Goal: Transaction & Acquisition: Book appointment/travel/reservation

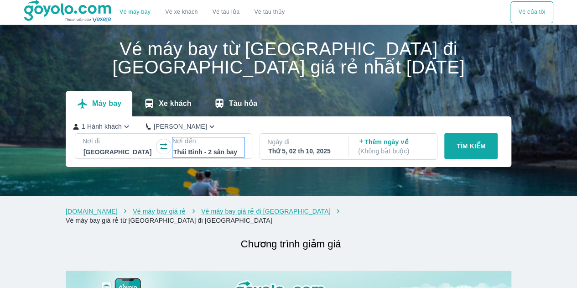
click at [203, 154] on div at bounding box center [208, 151] width 71 height 11
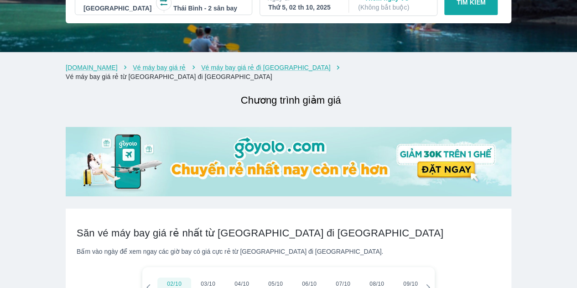
scroll to position [52, 0]
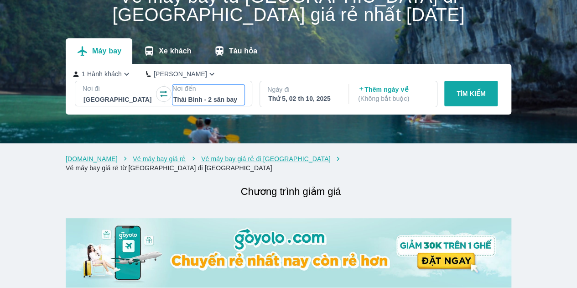
click at [187, 101] on div at bounding box center [208, 99] width 71 height 11
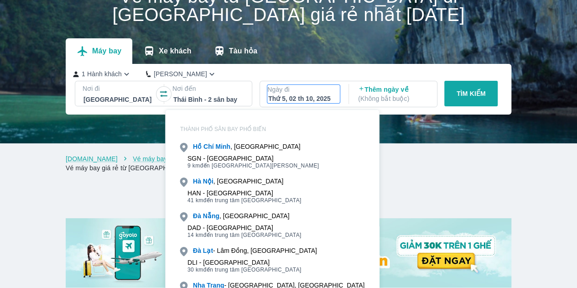
click at [297, 103] on div "Thứ 5, 02 th 10, 2025" at bounding box center [303, 98] width 71 height 9
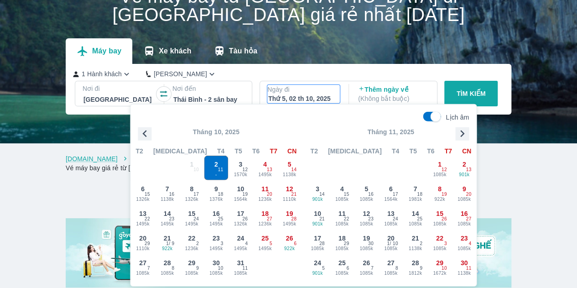
click at [459, 131] on icon "button" at bounding box center [462, 134] width 14 height 14
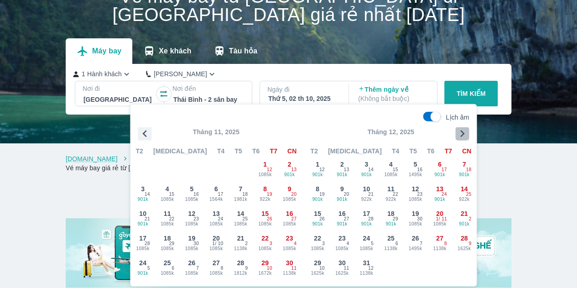
click at [459, 131] on icon "button" at bounding box center [462, 134] width 14 height 14
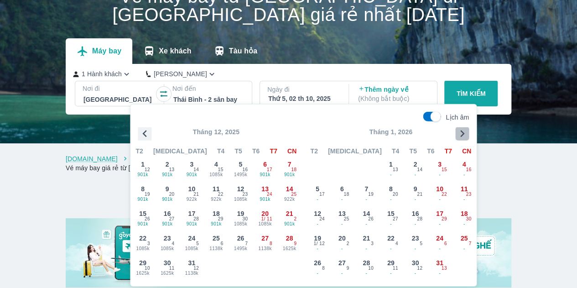
click at [459, 131] on icon "button" at bounding box center [462, 134] width 14 height 14
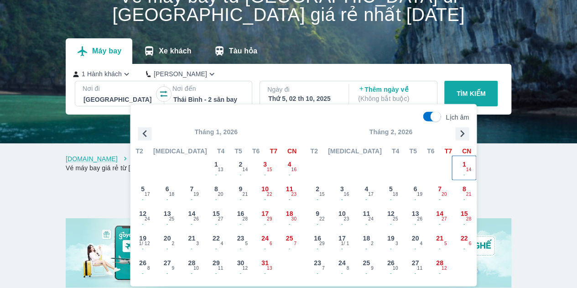
click at [464, 167] on span "1" at bounding box center [465, 164] width 4 height 9
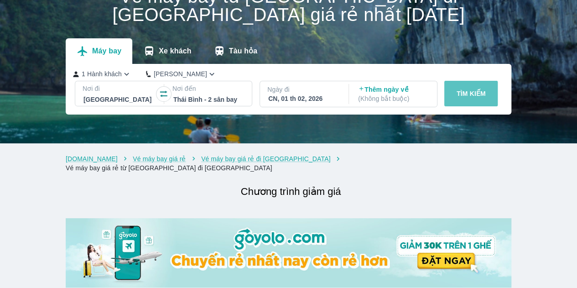
click at [468, 97] on p "TÌM KIẾM" at bounding box center [471, 93] width 29 height 9
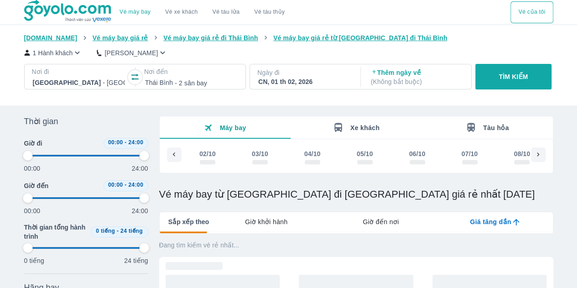
scroll to position [0, 6401]
type input "97.9166666666667"
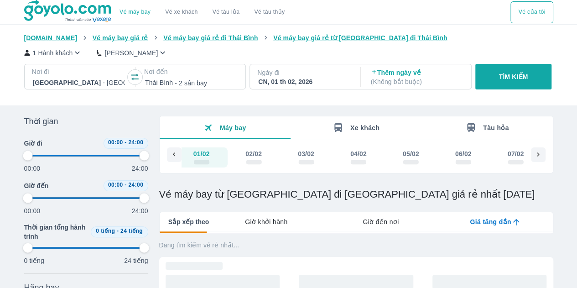
type input "97.9166666666667"
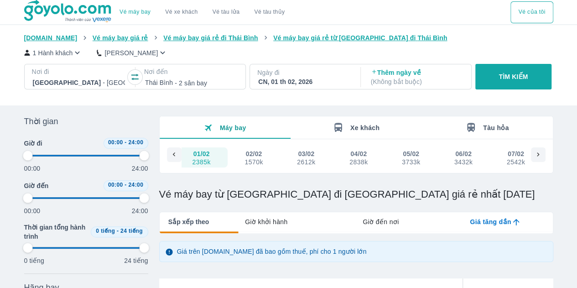
type input "97.9166666666667"
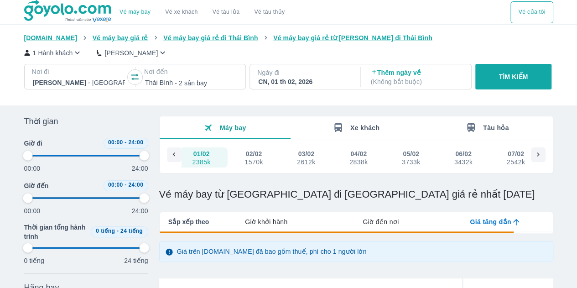
type input "97.9166666666667"
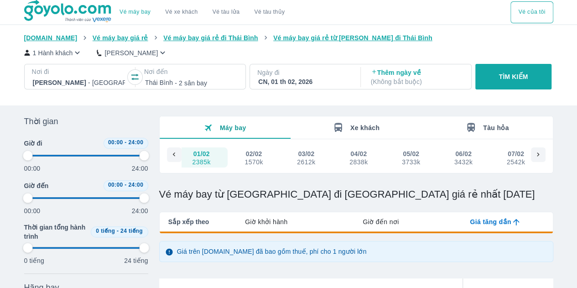
type input "97.9166666666667"
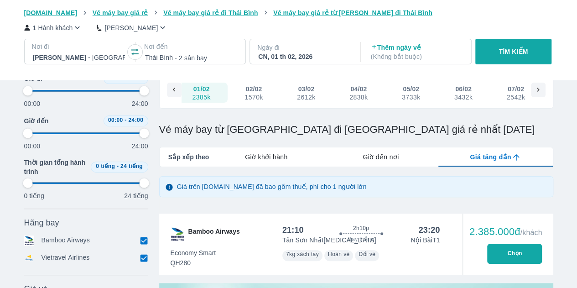
scroll to position [91, 0]
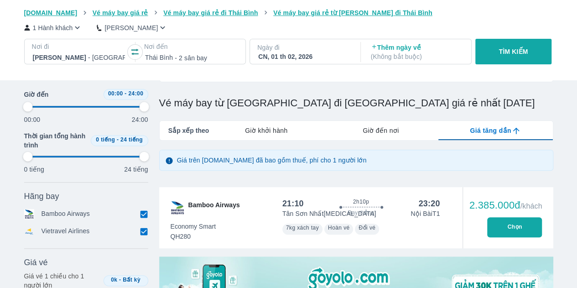
type input "97.9166666666667"
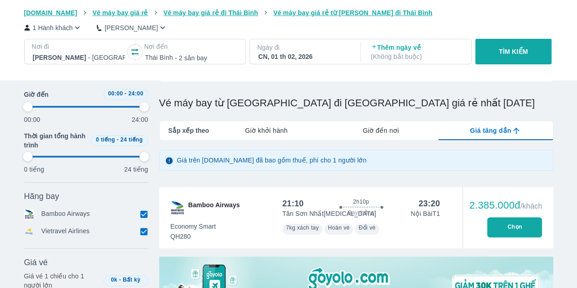
type input "97.9166666666667"
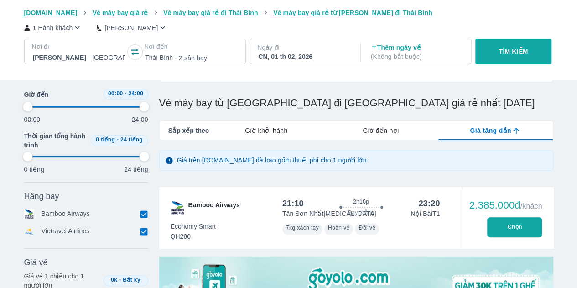
type input "97.9166666666667"
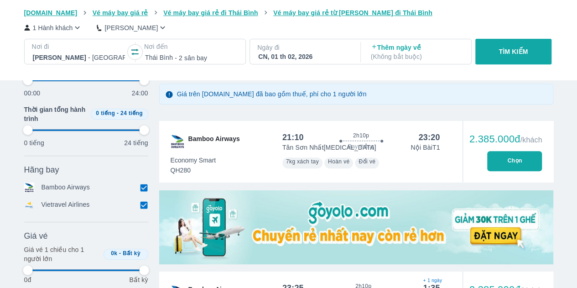
scroll to position [182, 0]
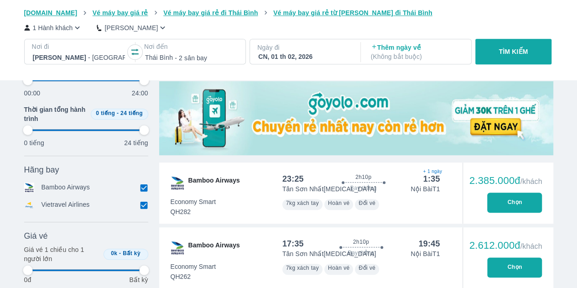
type input "97.9166666666667"
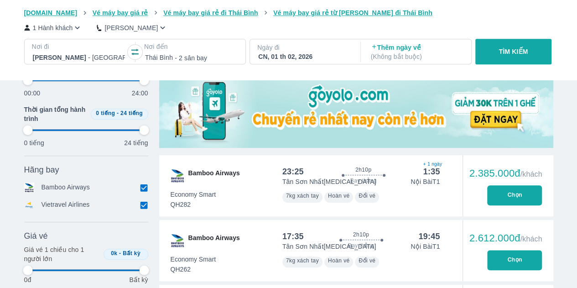
type input "97.9166666666667"
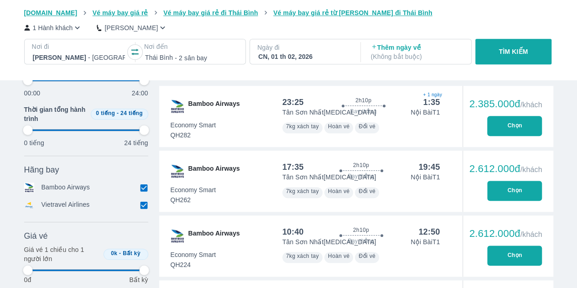
type input "97.9166666666667"
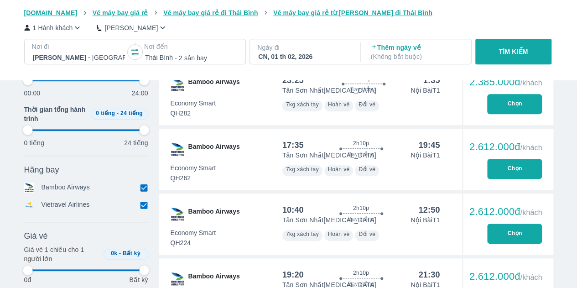
type input "97.9166666666667"
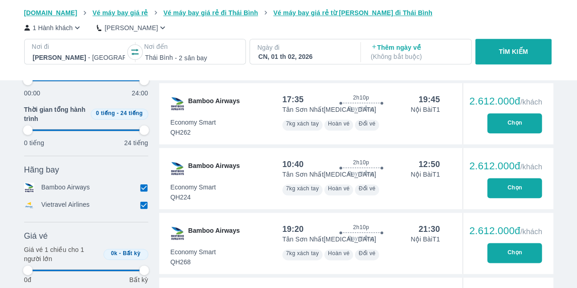
type input "97.9166666666667"
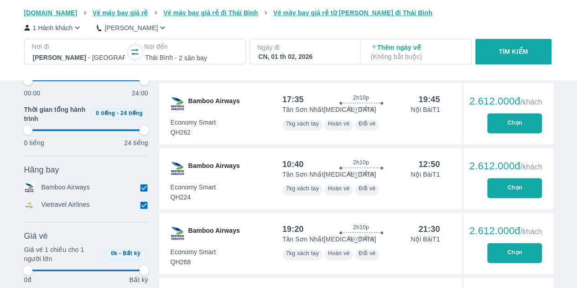
type input "97.9166666666667"
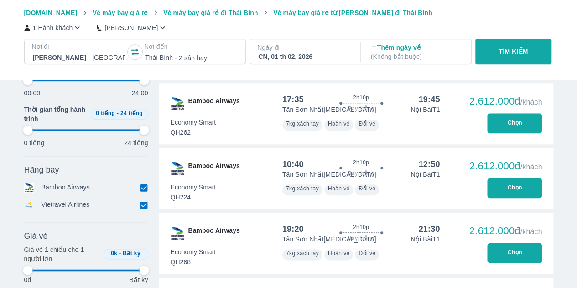
type input "97.9166666666667"
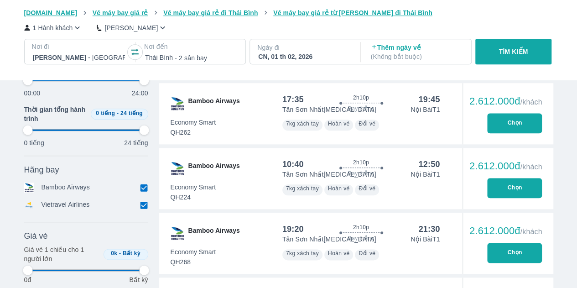
type input "97.9166666666667"
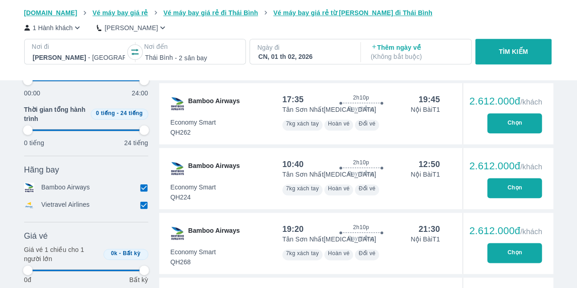
type input "97.9166666666667"
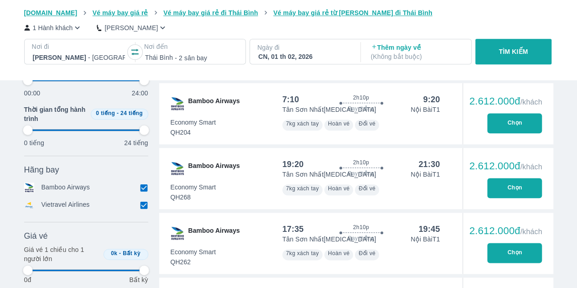
type input "97.9166666666667"
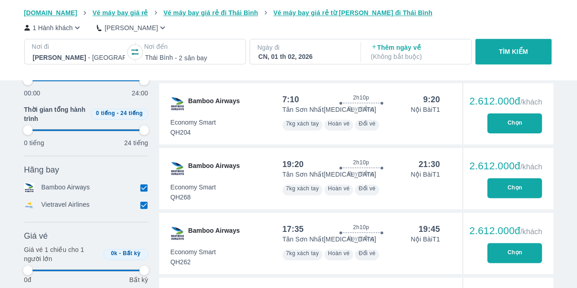
type input "97.9166666666667"
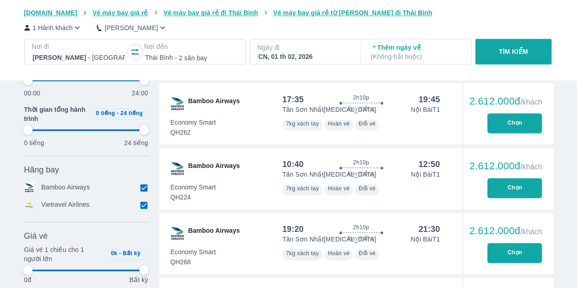
type input "97.9166666666667"
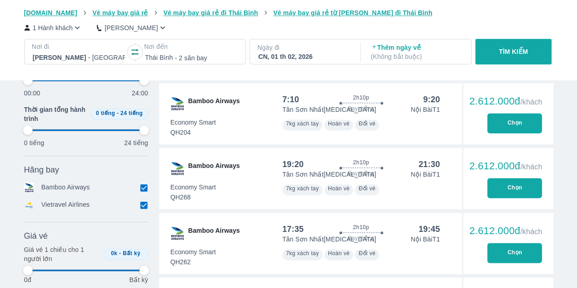
type input "97.9166666666667"
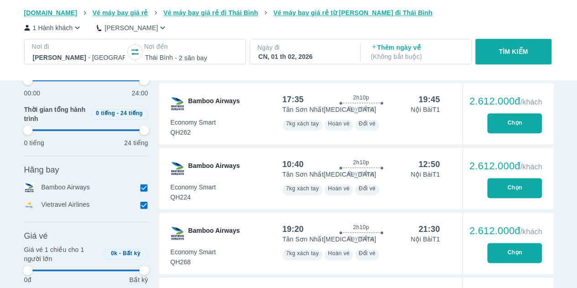
type input "97.9166666666667"
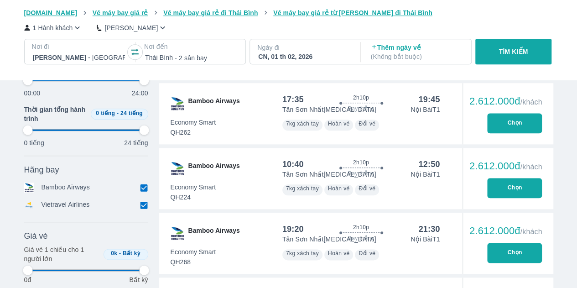
type input "97.9166666666667"
click at [293, 58] on div "CN, 01 th 02, 2026" at bounding box center [304, 56] width 92 height 9
type input "97.9166666666667"
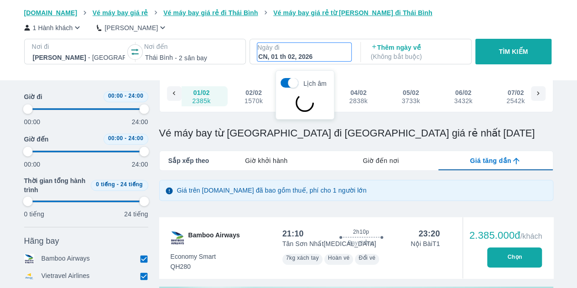
type input "97.9166666666667"
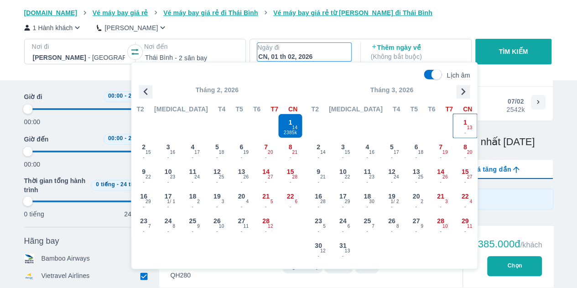
click at [469, 125] on span "13" at bounding box center [469, 127] width 5 height 7
type input "97.9166666666667"
checkbox input "false"
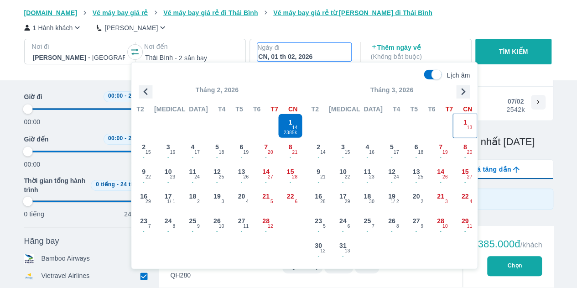
checkbox input "false"
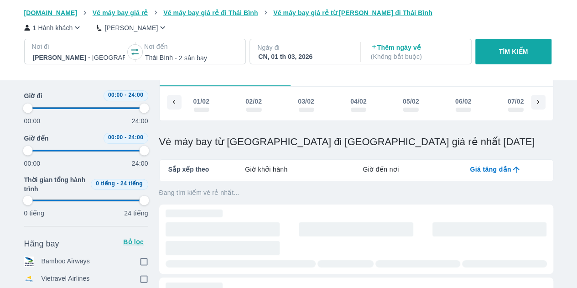
scroll to position [0, 7573]
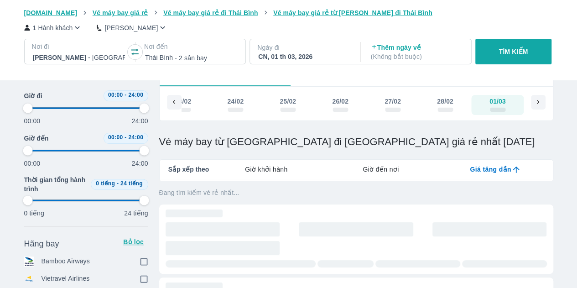
type input "97.9166666666667"
checkbox input "true"
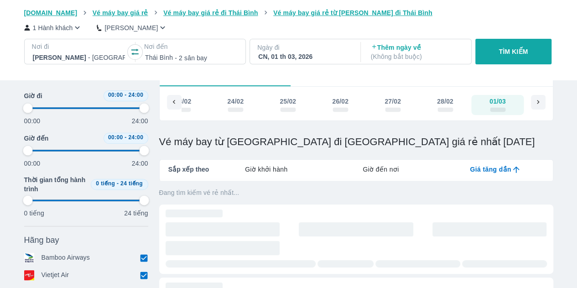
type input "97.9166666666667"
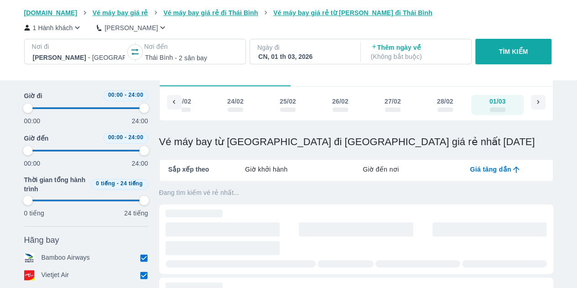
type input "97.9166666666667"
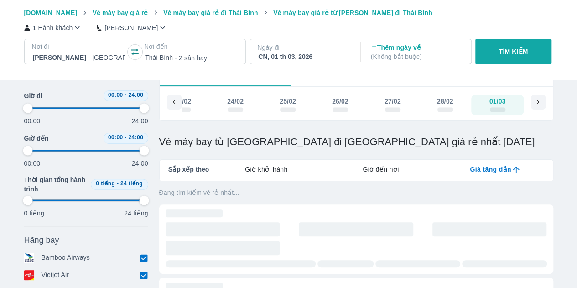
type input "97.9166666666667"
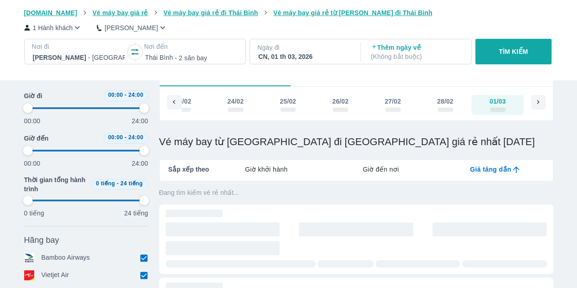
type input "97.9166666666667"
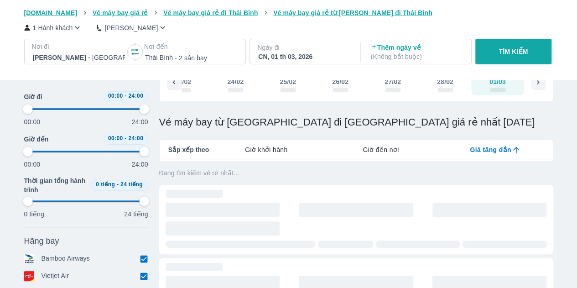
scroll to position [7, 0]
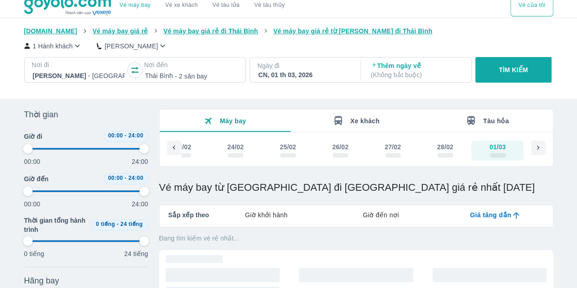
type input "97.9166666666667"
click at [492, 70] on button "TÌM KIẾM" at bounding box center [513, 70] width 76 height 26
type input "97.9166666666667"
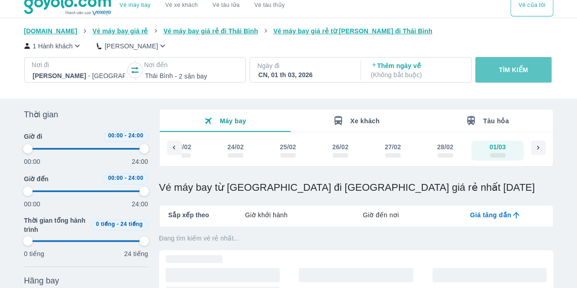
type input "97.9166666666667"
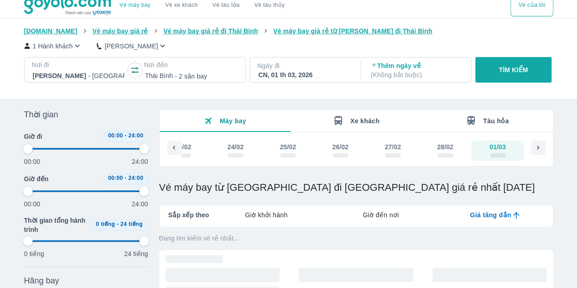
type input "97.9166666666667"
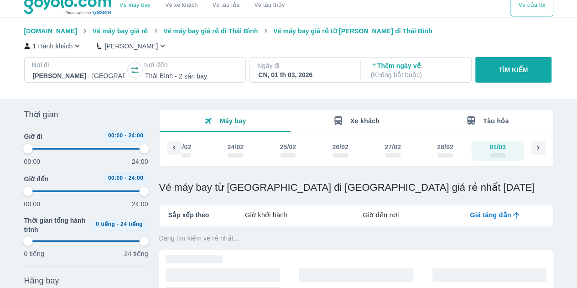
type input "97.9166666666667"
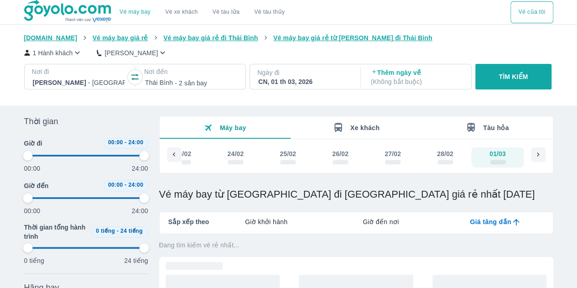
type input "97.9166666666667"
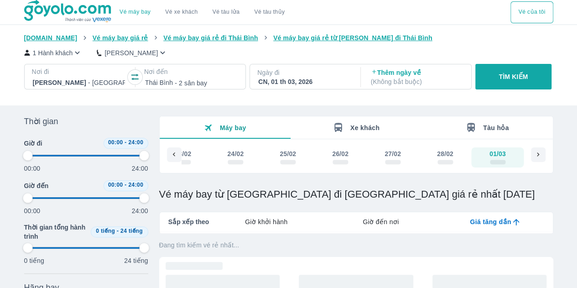
type input "97.9166666666667"
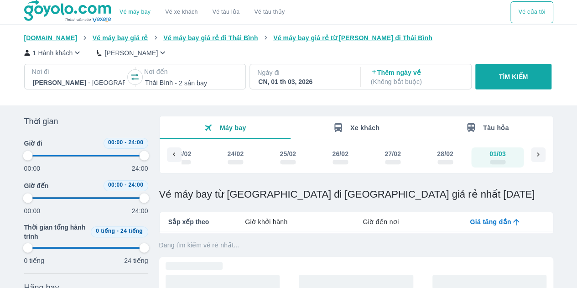
type input "97.9166666666667"
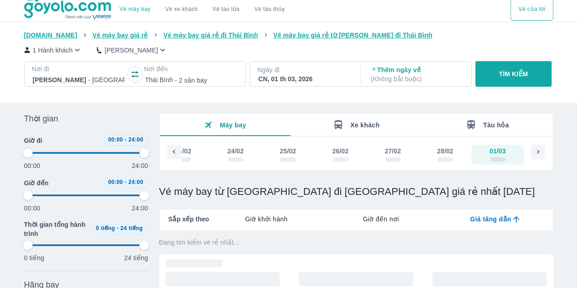
type input "97.9166666666667"
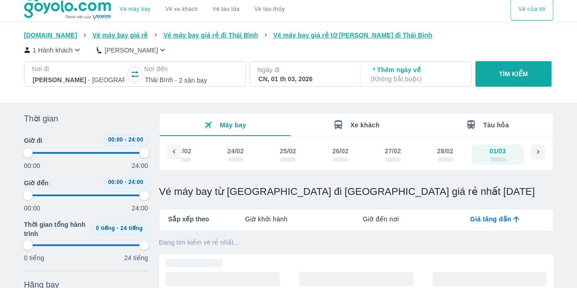
type input "97.9166666666667"
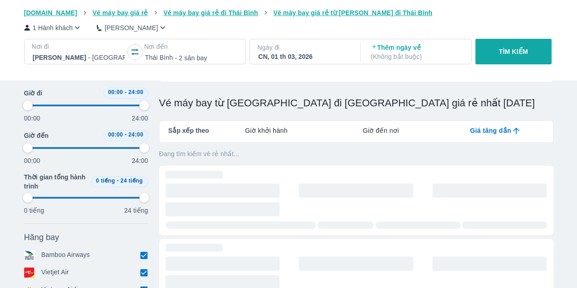
type input "97.9166666666667"
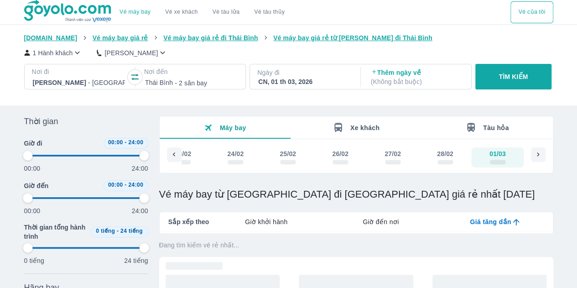
type input "97.9166666666667"
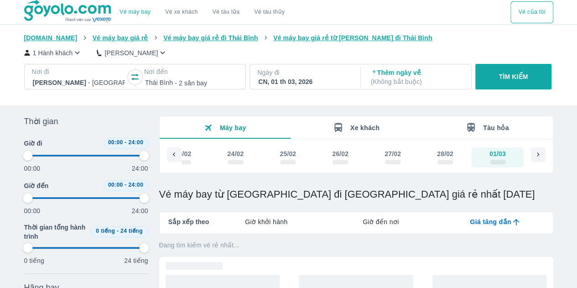
type input "97.9166666666667"
click at [510, 83] on button "TÌM KIẾM" at bounding box center [513, 77] width 76 height 26
type input "97.9166666666667"
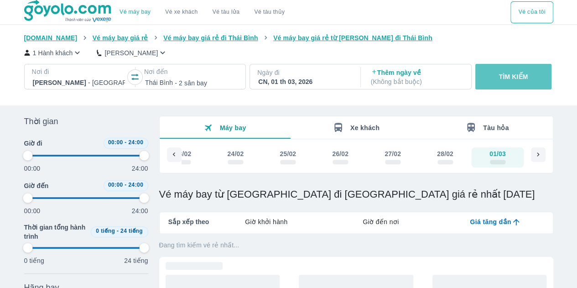
type input "97.9166666666667"
click at [510, 83] on button "TÌM KIẾM" at bounding box center [513, 77] width 76 height 26
type input "97.9166666666667"
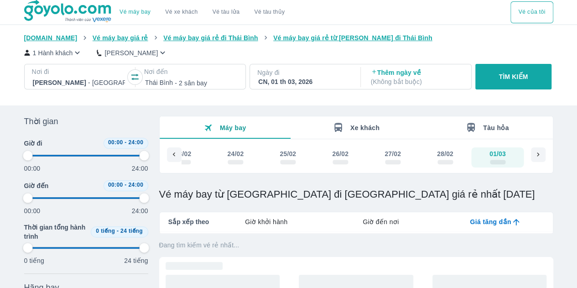
type input "97.9166666666667"
click at [510, 83] on button "TÌM KIẾM" at bounding box center [513, 77] width 76 height 26
type input "97.9166666666667"
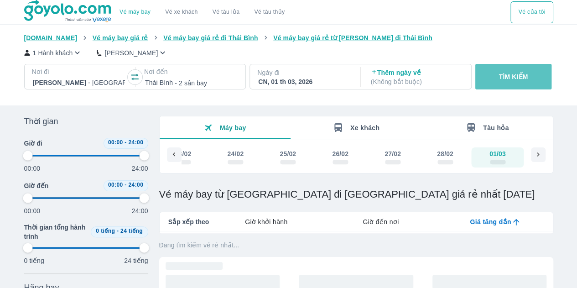
type input "97.9166666666667"
click at [510, 83] on button "TÌM KIẾM" at bounding box center [513, 77] width 76 height 26
type input "97.9166666666667"
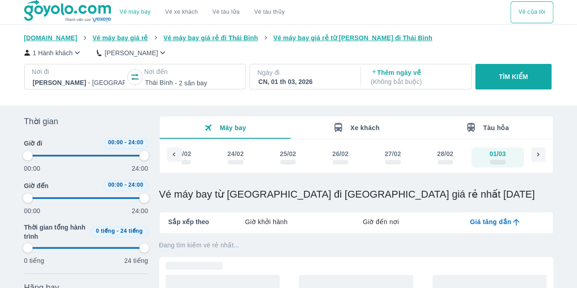
type input "97.9166666666667"
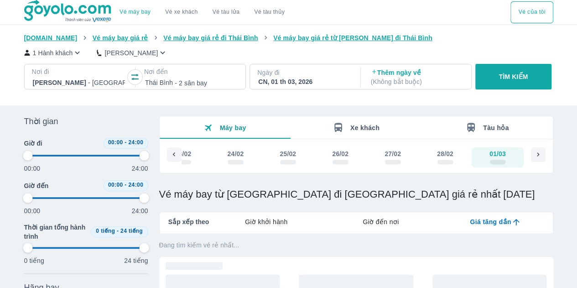
type input "97.9166666666667"
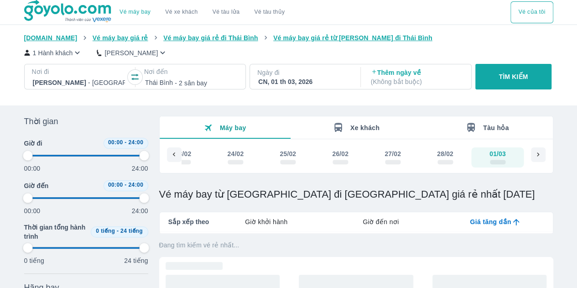
type input "97.9166666666667"
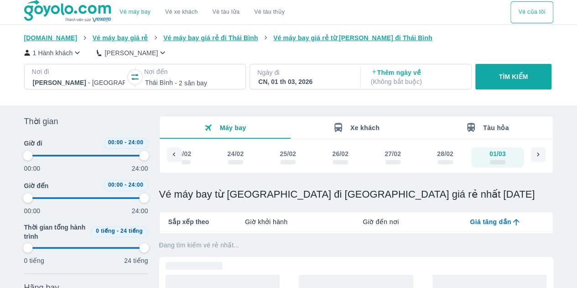
type input "97.9166666666667"
click at [170, 78] on div "[GEOGRAPHIC_DATA] - 2 sân bay" at bounding box center [191, 82] width 94 height 13
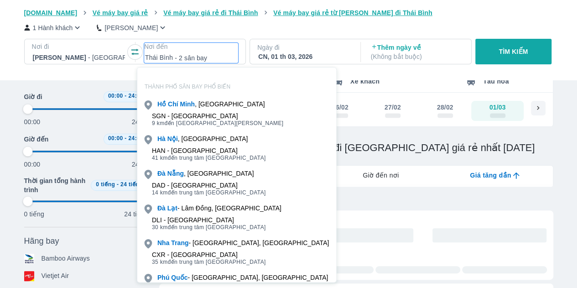
scroll to position [52, 0]
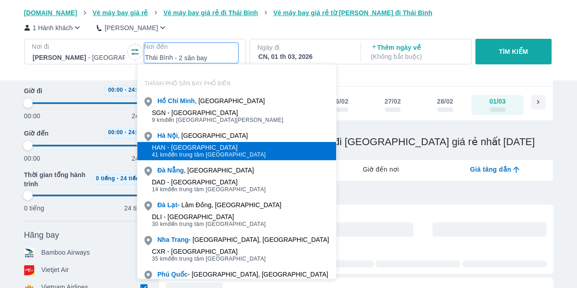
click at [188, 148] on div "HAN - [GEOGRAPHIC_DATA]" at bounding box center [209, 147] width 114 height 7
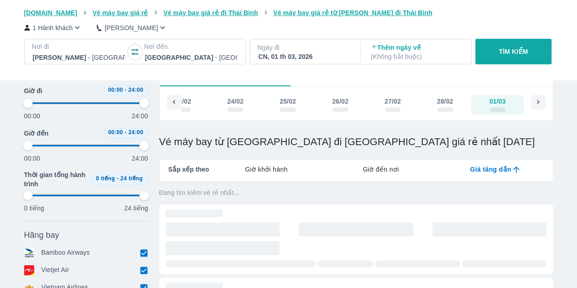
click at [521, 47] on button "TÌM KIẾM" at bounding box center [513, 52] width 76 height 26
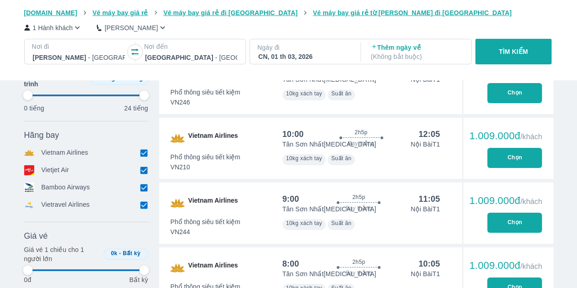
scroll to position [1551, 0]
